Goal: Task Accomplishment & Management: Use online tool/utility

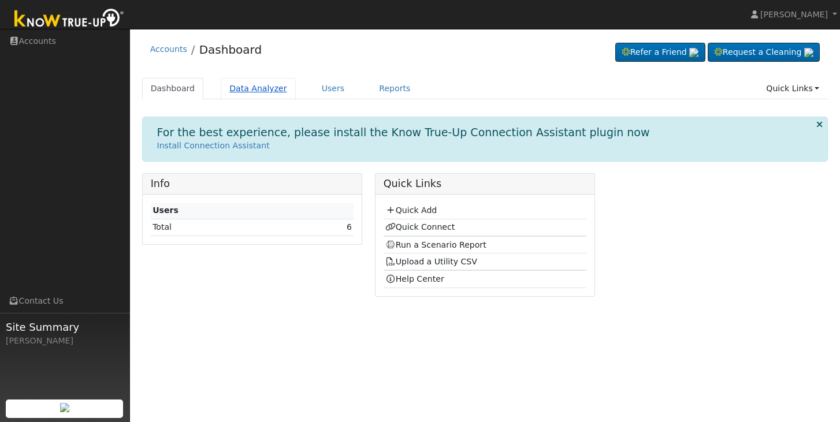
click at [260, 90] on link "Data Analyzer" at bounding box center [258, 88] width 75 height 21
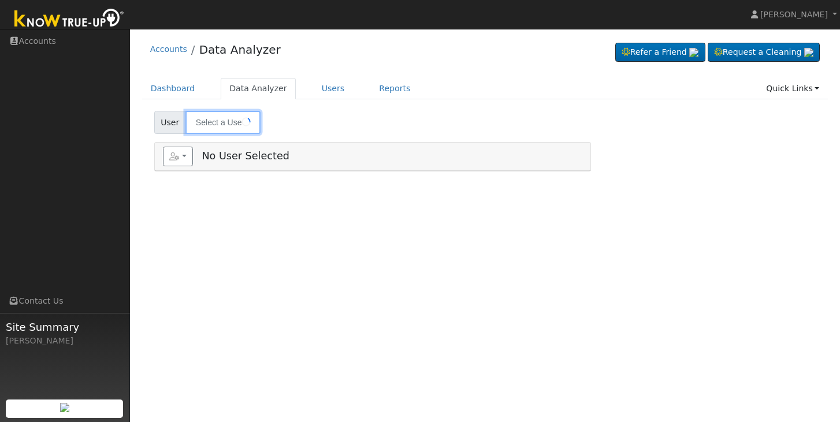
type input "[PERSON_NAME][DEMOGRAPHIC_DATA]"
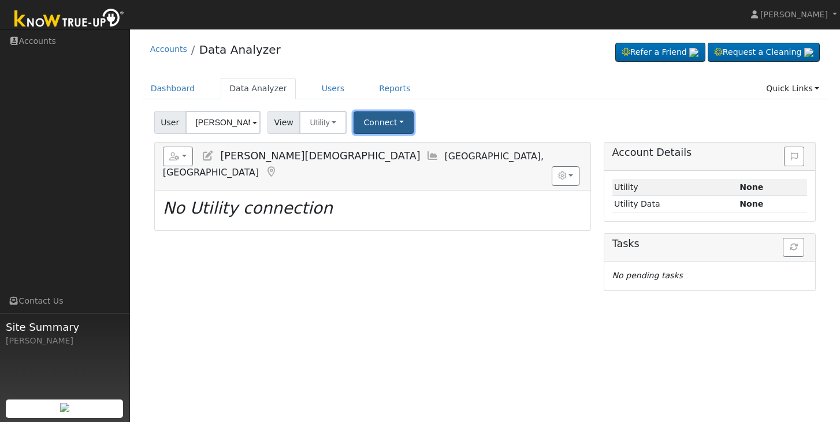
click at [402, 121] on button "Connect" at bounding box center [383, 122] width 60 height 23
click at [441, 124] on div "User Temple Isaiah Account Default Account Default Account 10345 Pico Boulevard…" at bounding box center [485, 120] width 666 height 27
click at [323, 85] on link "Users" at bounding box center [333, 88] width 40 height 21
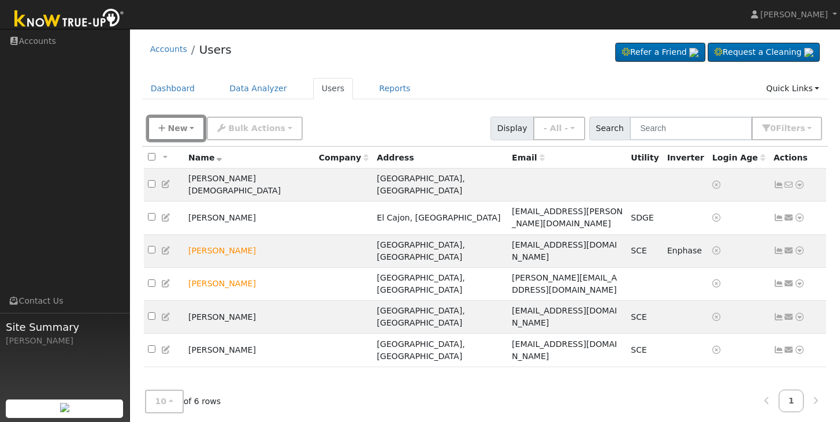
click at [177, 125] on span "New" at bounding box center [177, 128] width 20 height 9
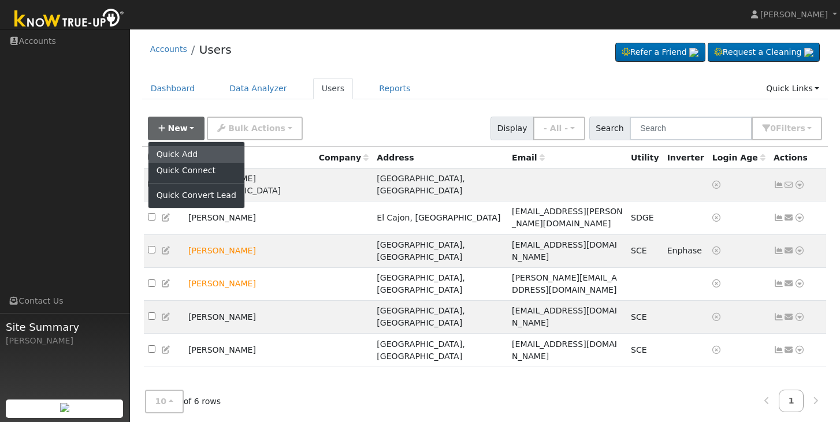
click at [194, 154] on link "Quick Add" at bounding box center [196, 154] width 96 height 16
